Goal: Transaction & Acquisition: Book appointment/travel/reservation

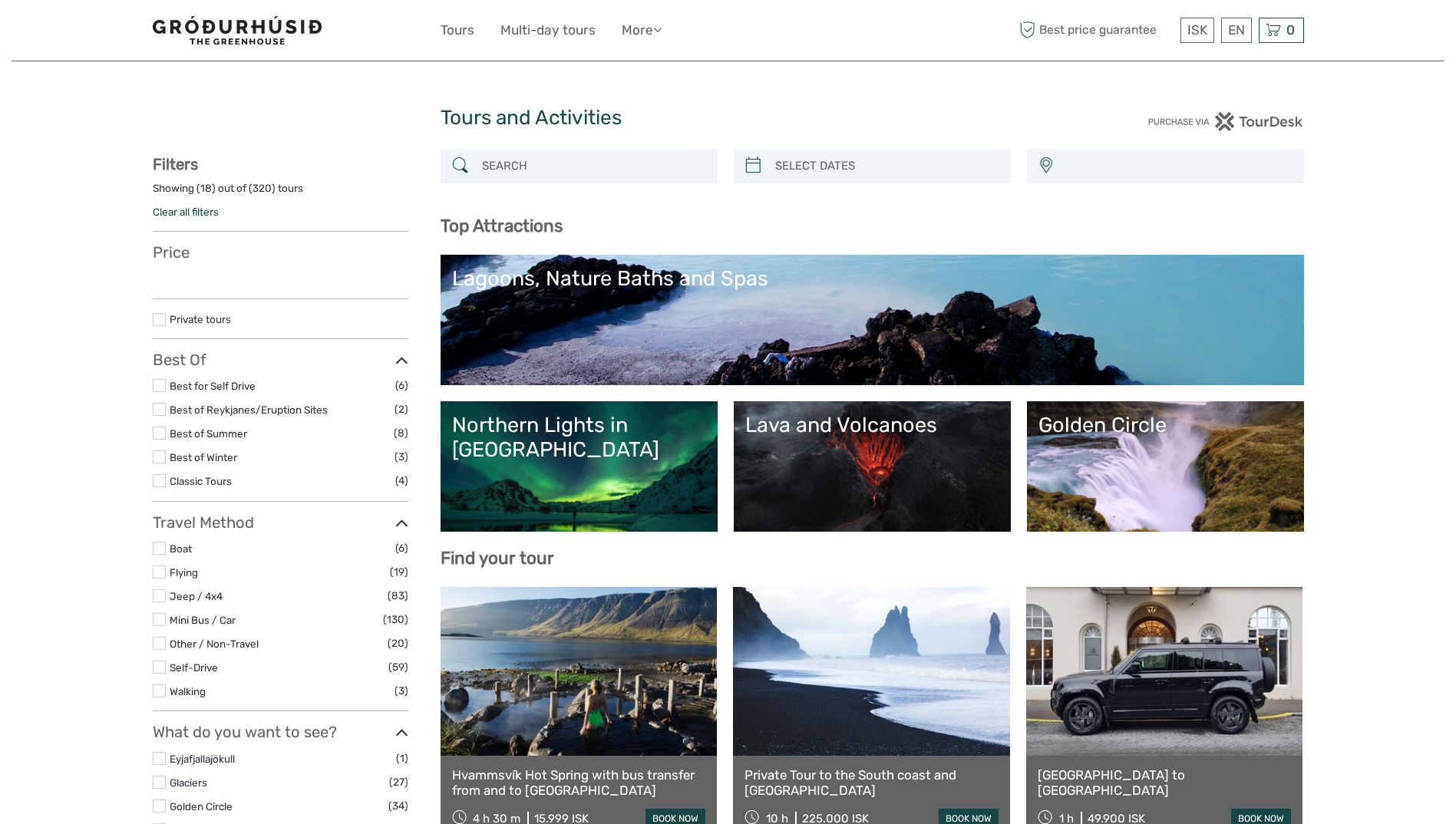
select select
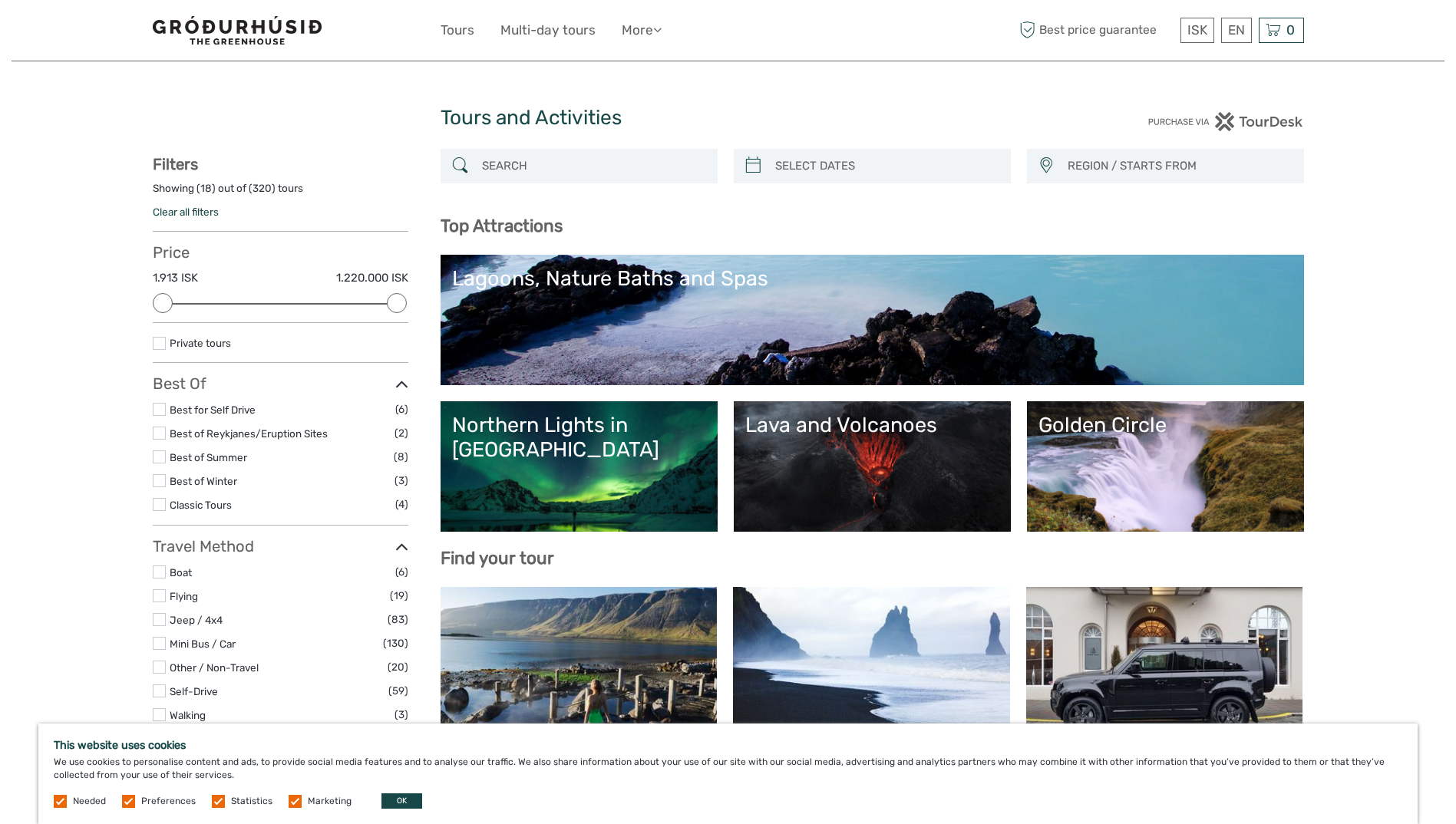
click at [622, 426] on div "Northern Lights in [GEOGRAPHIC_DATA]" at bounding box center [578, 438] width 254 height 50
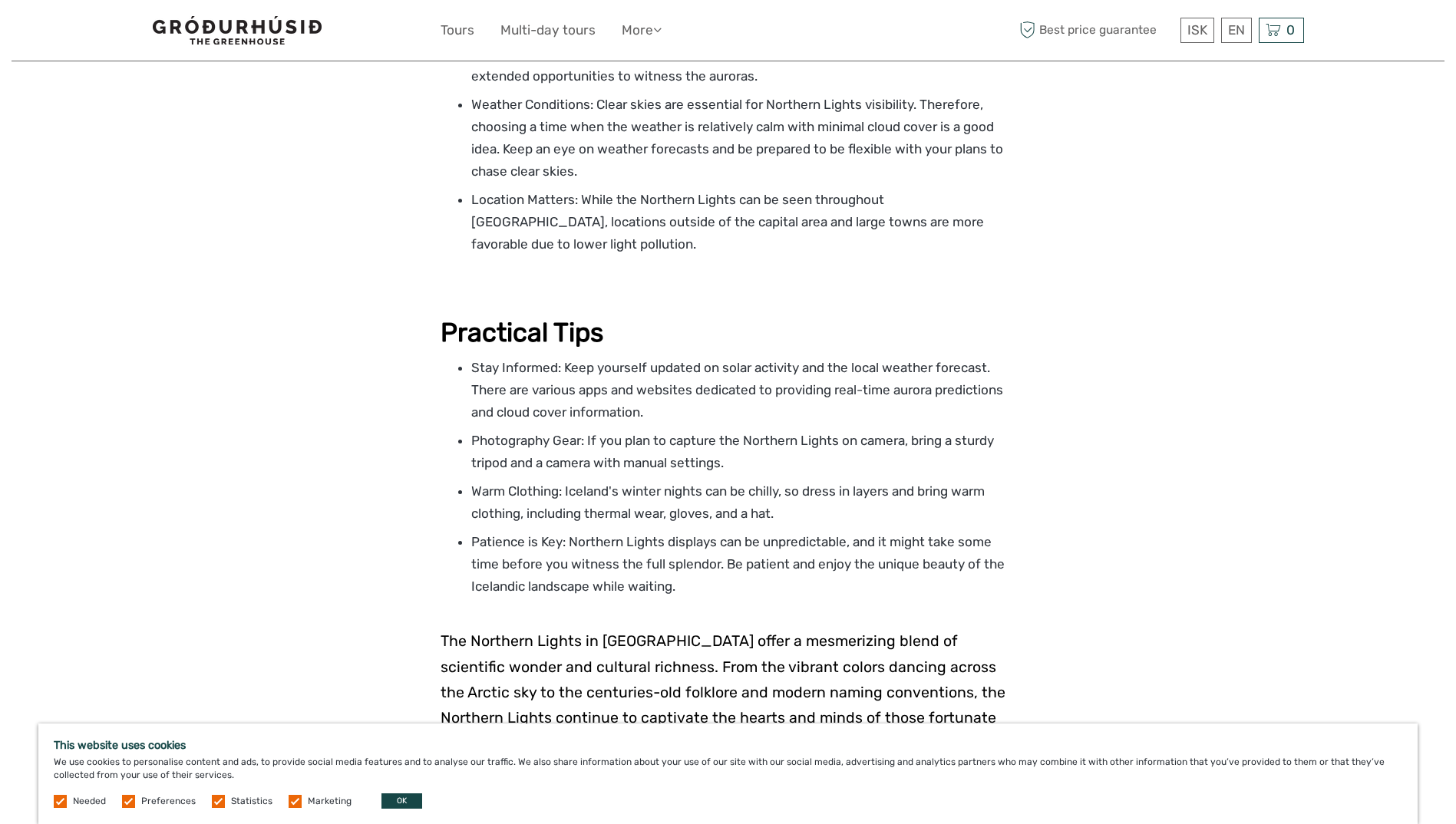
scroll to position [2148, 0]
drag, startPoint x: 403, startPoint y: 798, endPoint x: 407, endPoint y: 786, distance: 12.6
click at [403, 798] on button "OK" at bounding box center [402, 801] width 40 height 15
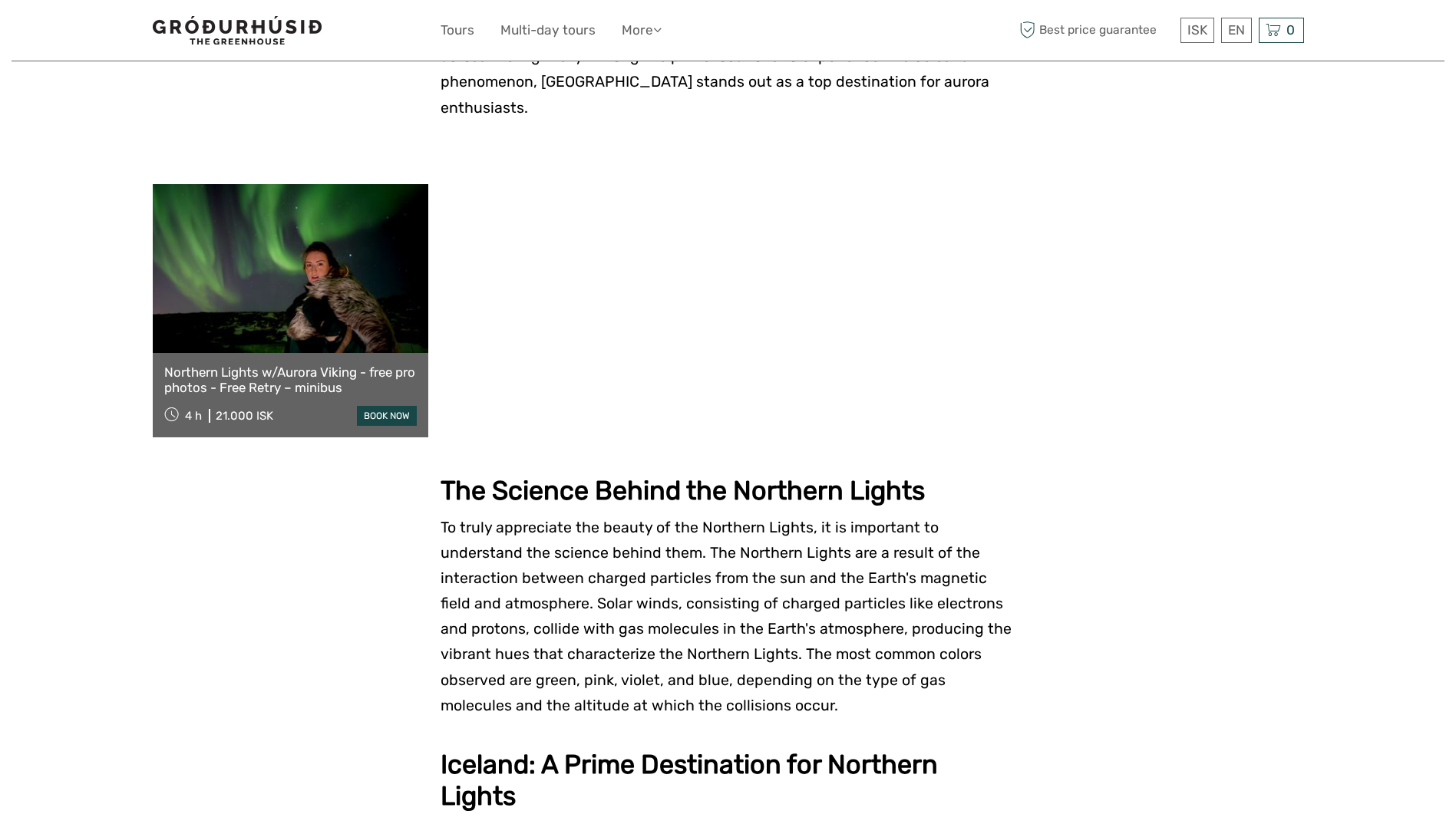
scroll to position [384, 0]
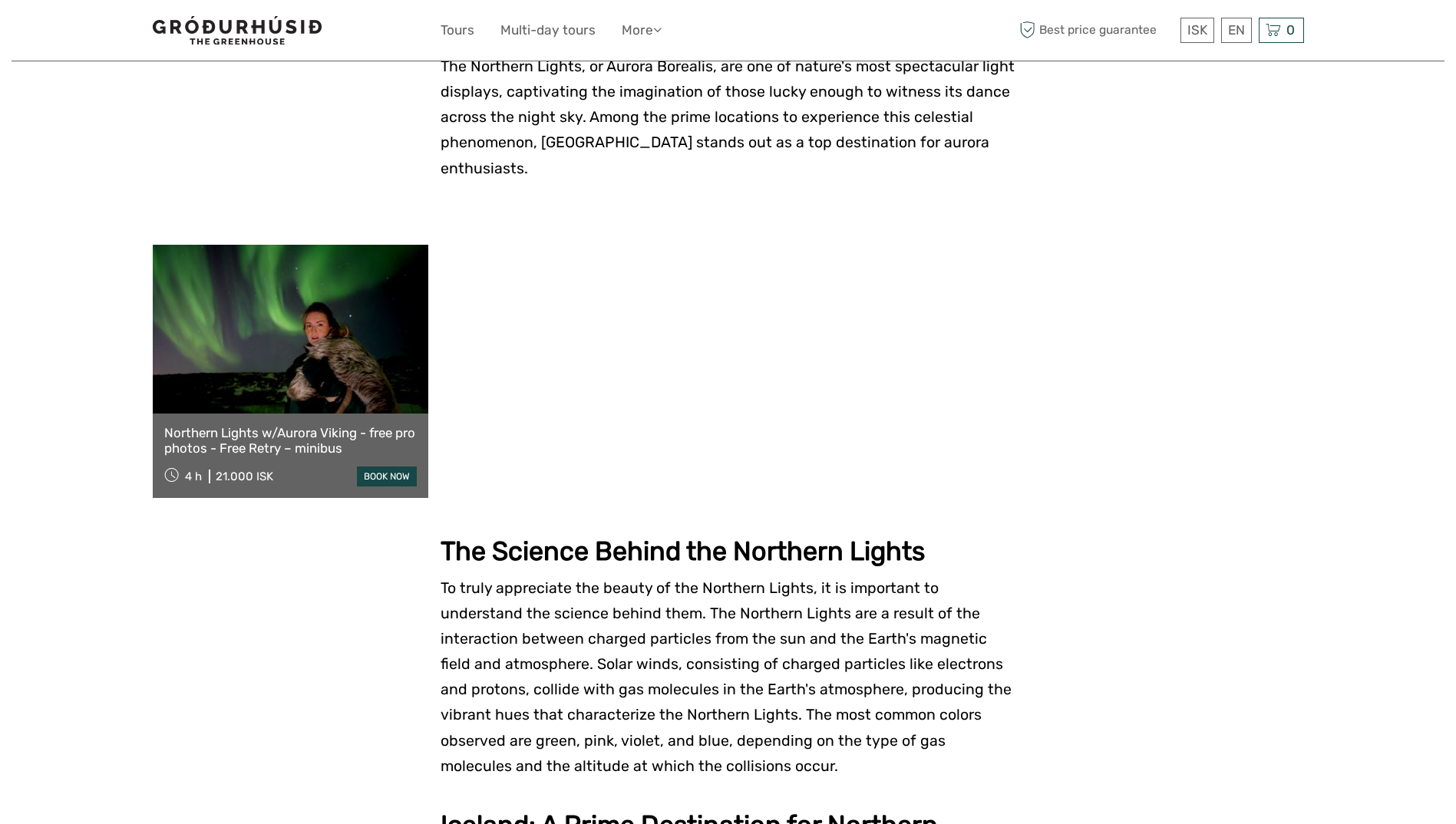
click at [326, 425] on link "Northern Lights w/Aurora Viking - free pro photos - Free Retry – minibus" at bounding box center [290, 440] width 252 height 31
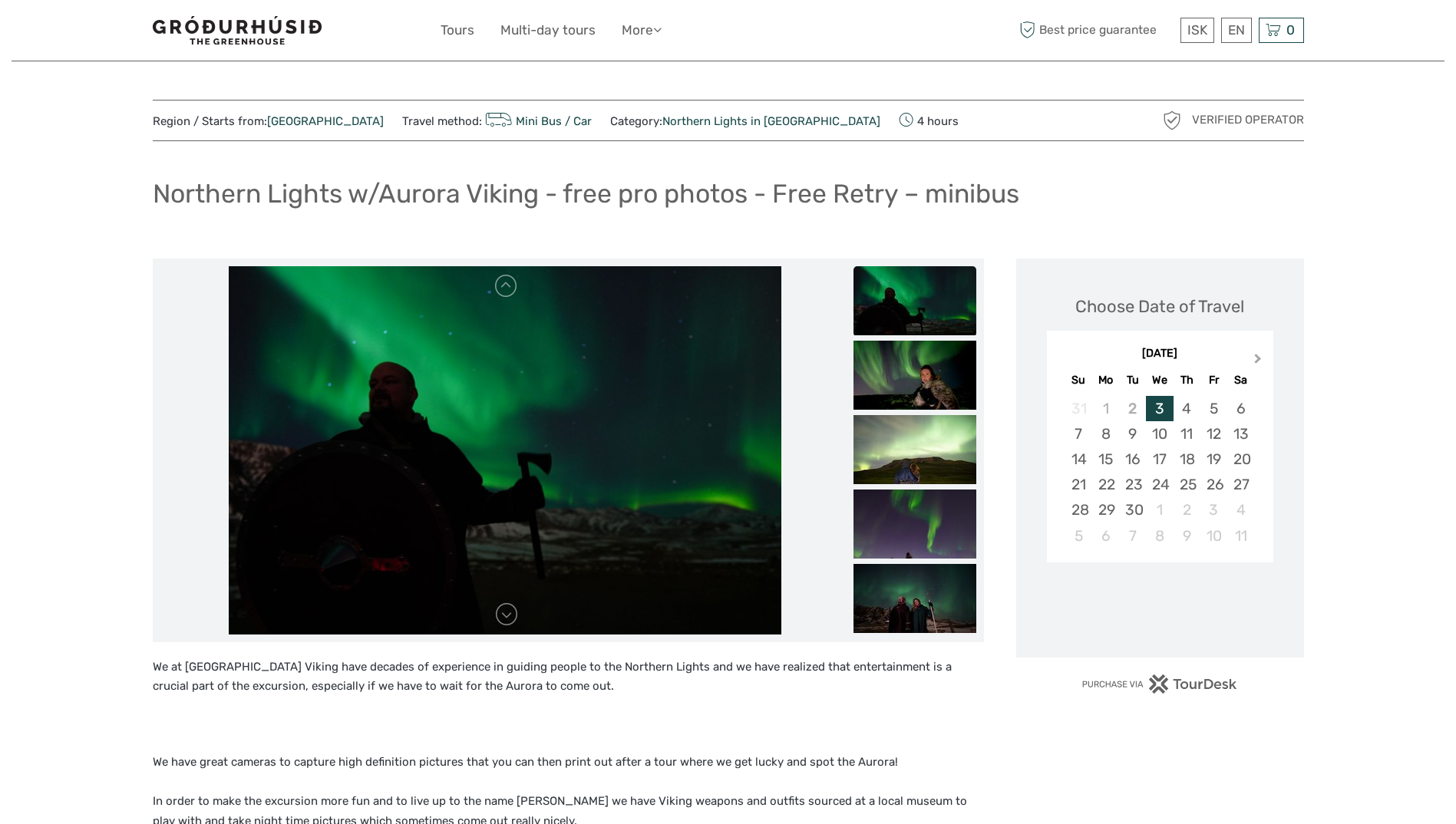
click at [1258, 363] on button "Next Month" at bounding box center [1259, 362] width 24 height 24
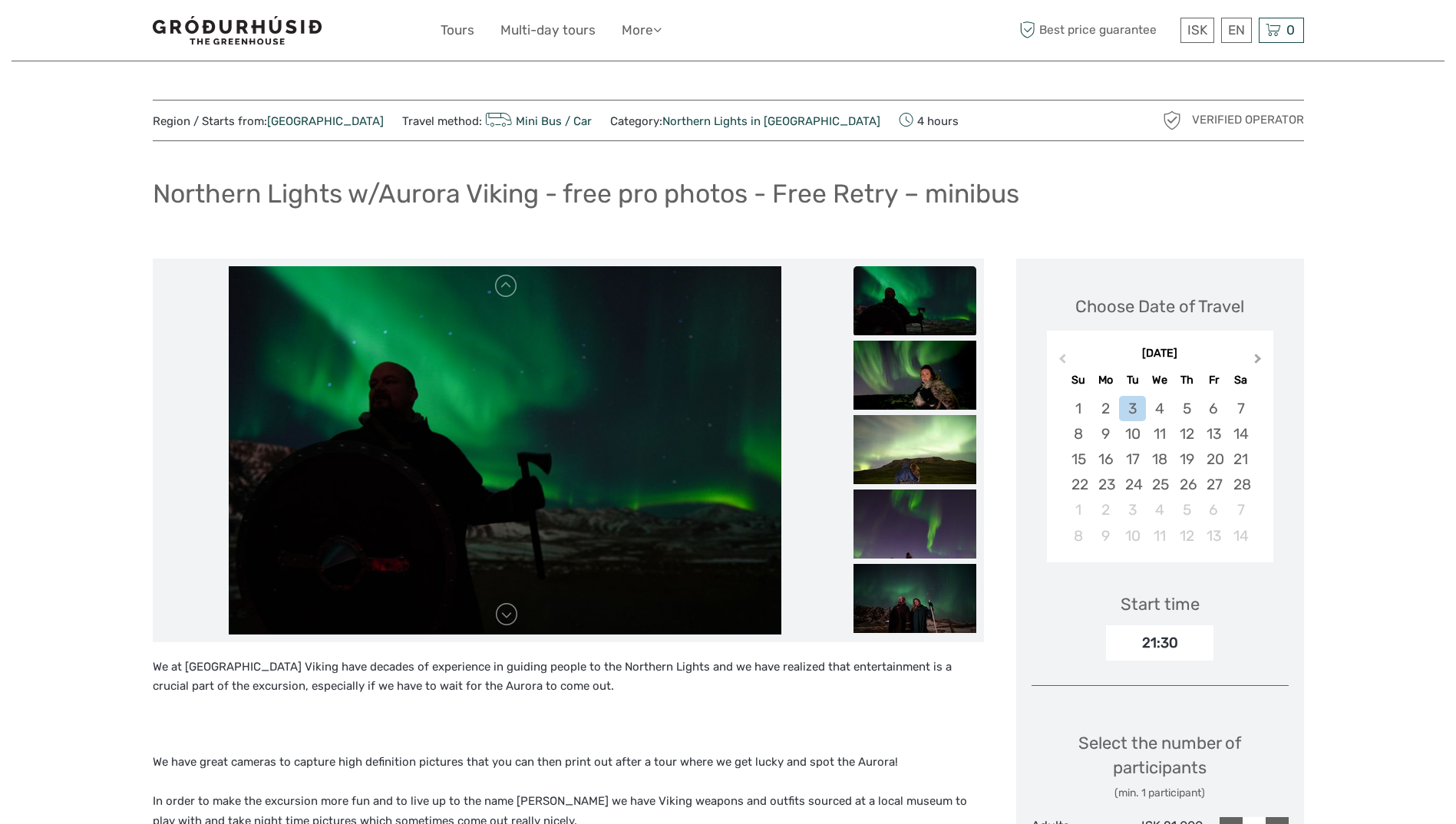
click at [1258, 363] on button "Next Month" at bounding box center [1259, 362] width 24 height 24
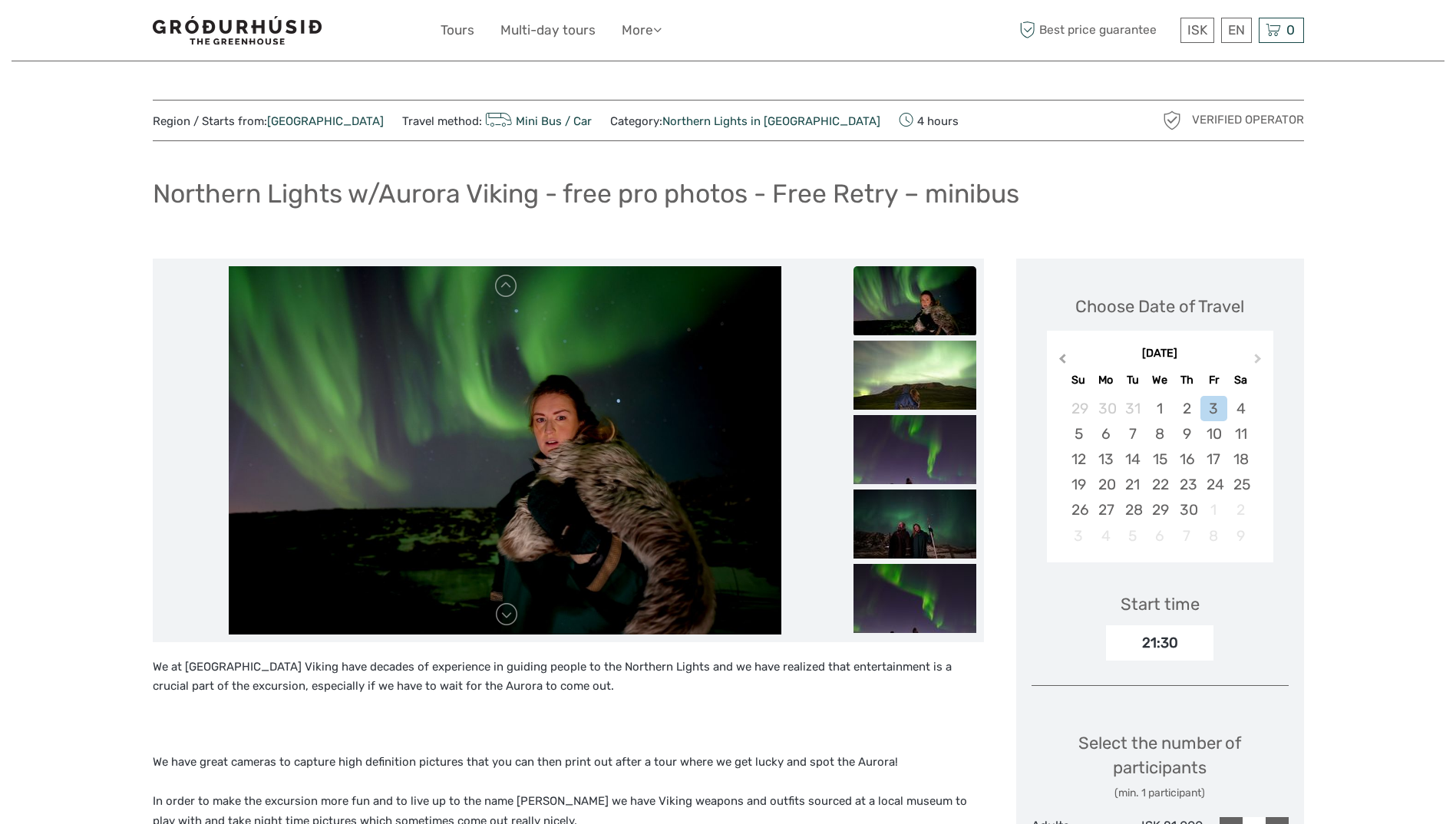
click at [1062, 359] on span "Previous Month" at bounding box center [1062, 362] width 0 height 23
click at [1136, 512] on div "31" at bounding box center [1132, 509] width 27 height 25
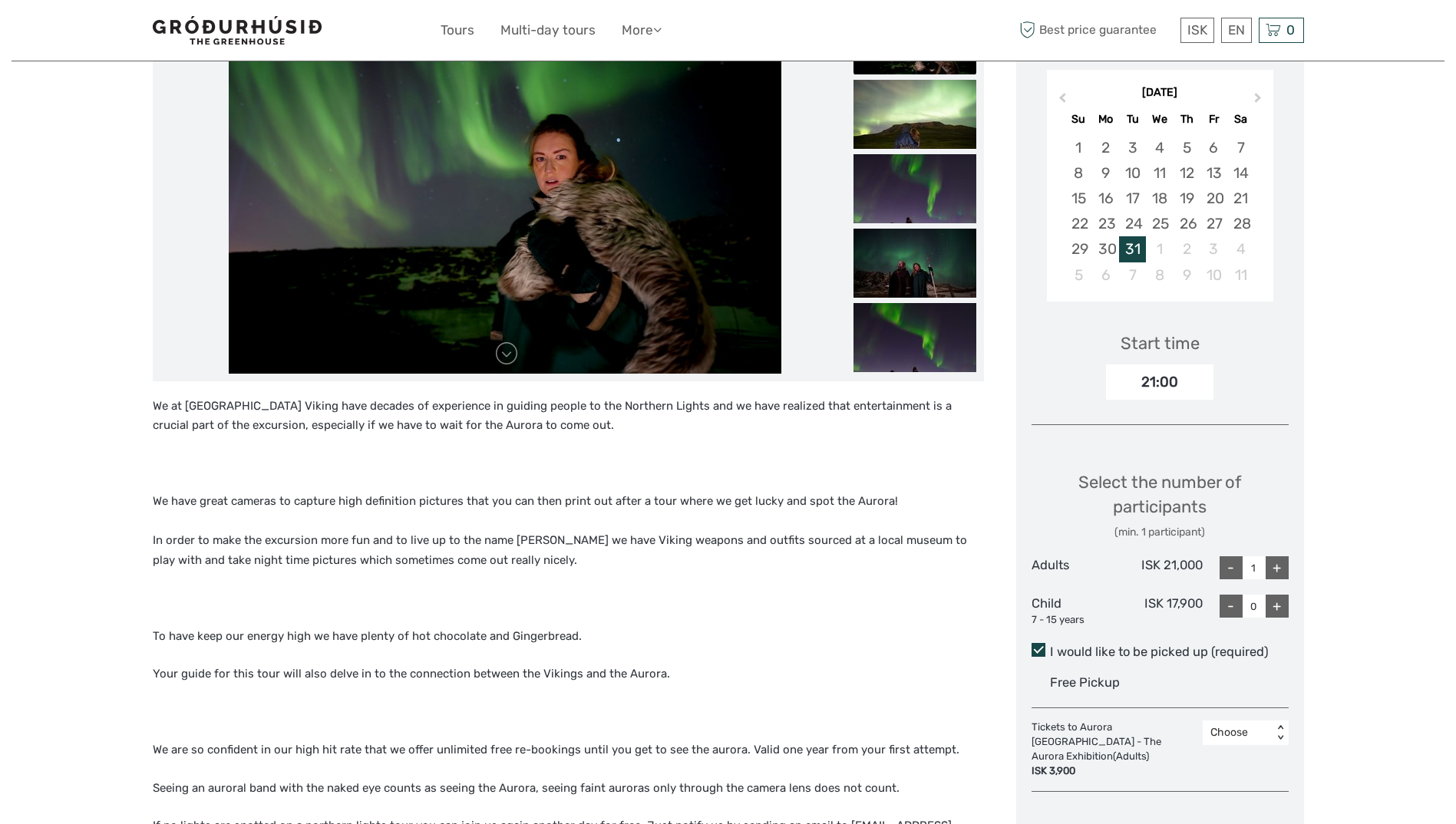
scroll to position [307, 0]
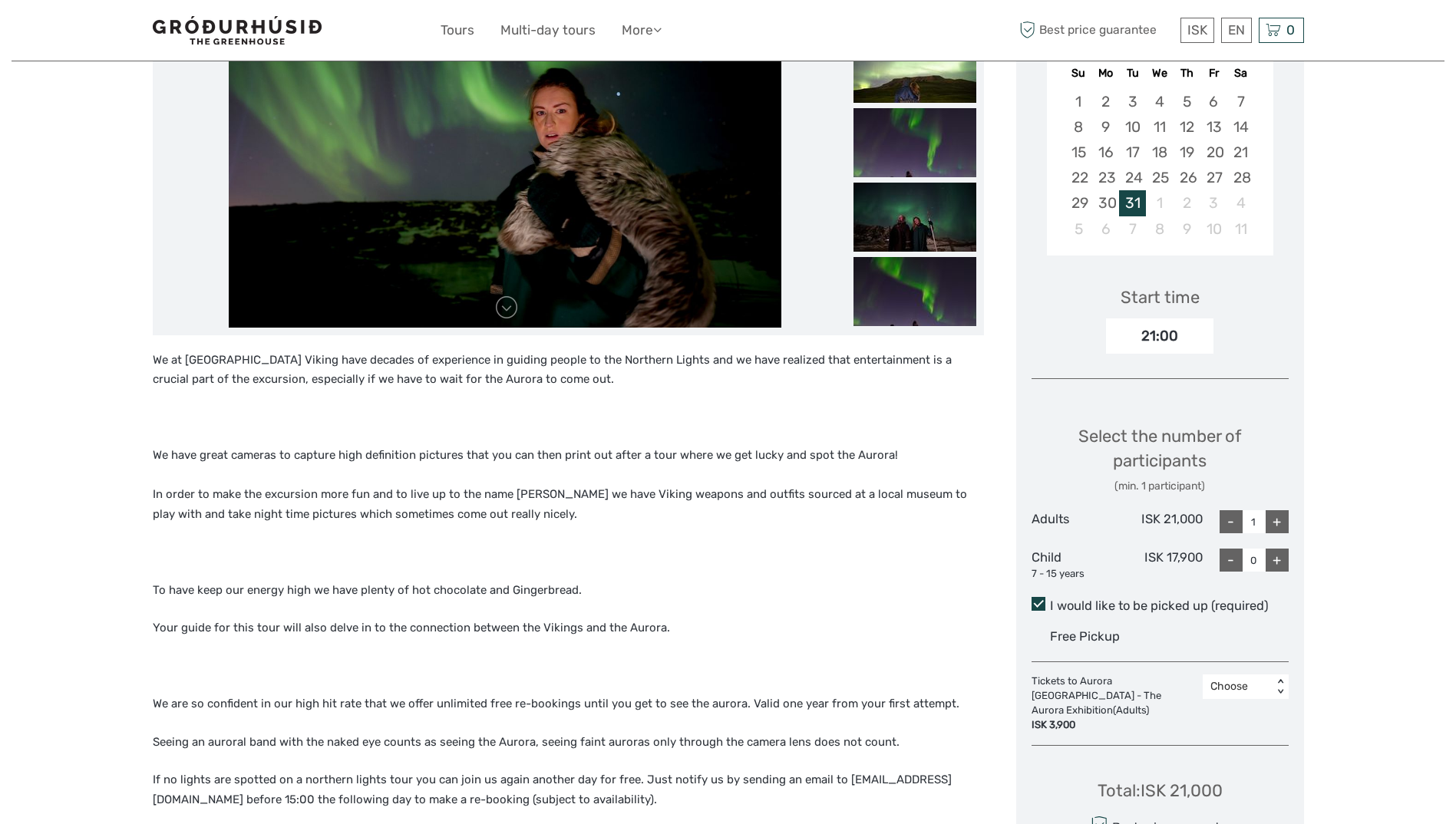
click at [1277, 522] on div "+" at bounding box center [1277, 522] width 23 height 23
type input "3"
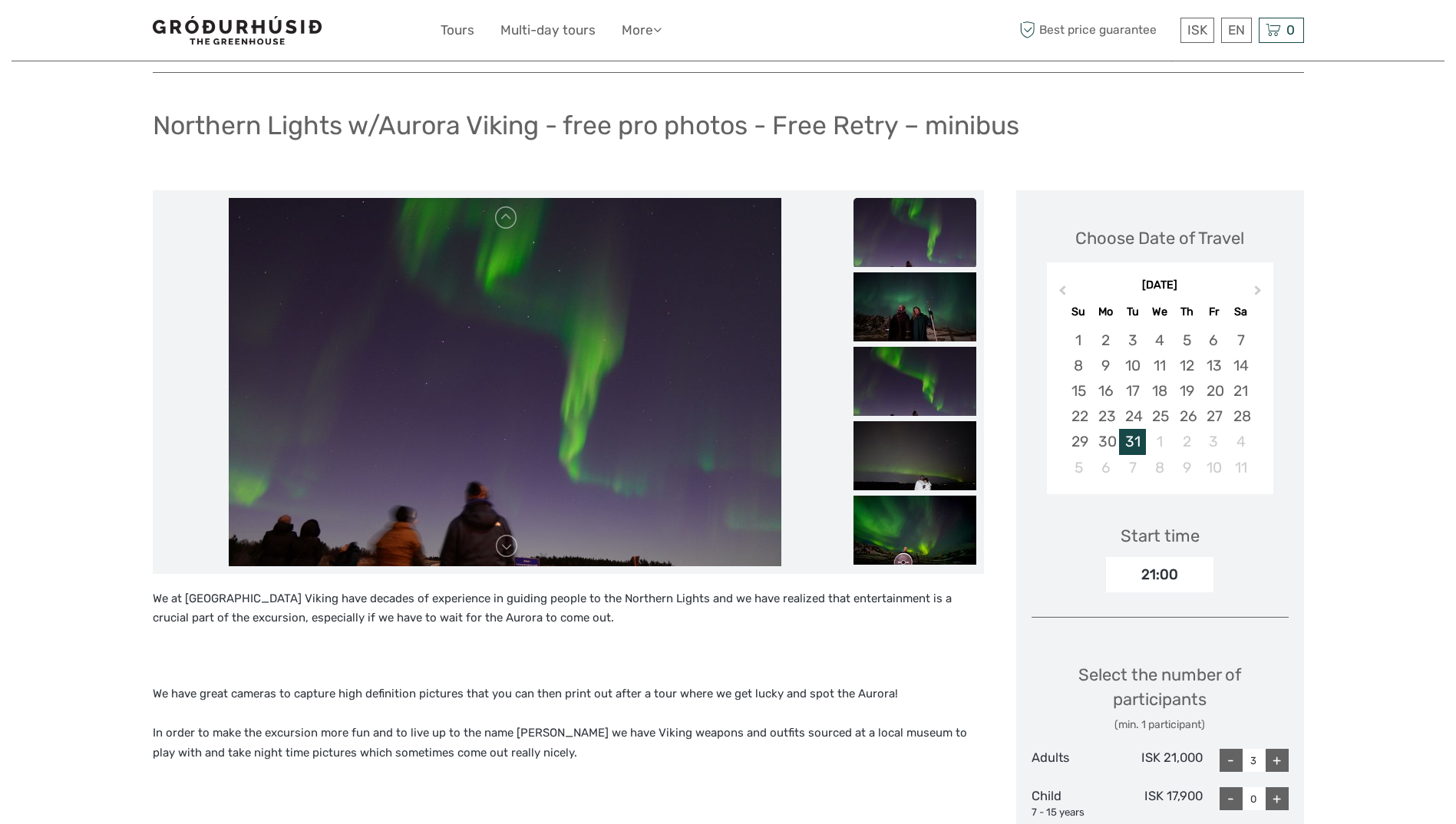
scroll to position [0, 0]
